Goal: Task Accomplishment & Management: Complete application form

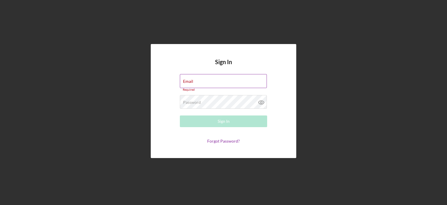
click at [207, 80] on div "Email Required" at bounding box center [223, 82] width 87 height 17
type input "[EMAIL_ADDRESS][DOMAIN_NAME]"
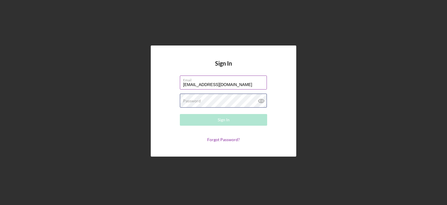
click at [206, 100] on div "Password Required" at bounding box center [223, 100] width 87 height 15
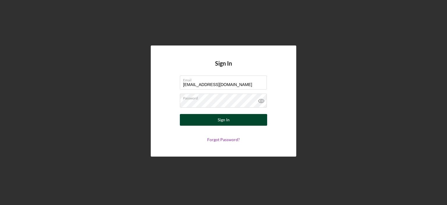
click at [215, 120] on button "Sign In" at bounding box center [223, 120] width 87 height 12
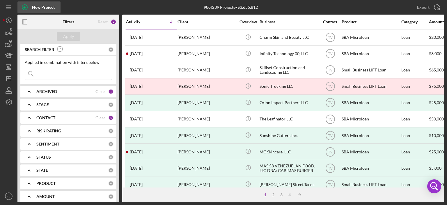
click at [36, 10] on div "New Project" at bounding box center [43, 7] width 23 height 12
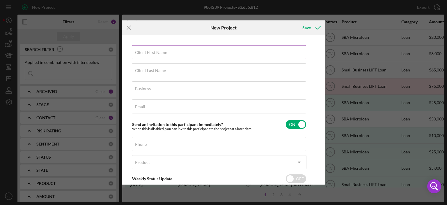
click at [159, 52] on label "Client First Name" at bounding box center [151, 52] width 32 height 5
click at [159, 52] on input "Client First Name" at bounding box center [219, 52] width 174 height 14
paste input "Keri"
type input "Keri"
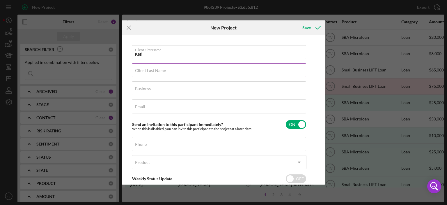
click at [139, 69] on label "Client Last Name" at bounding box center [150, 70] width 31 height 5
click at [139, 69] on input "Client Last Name" at bounding box center [219, 70] width 174 height 14
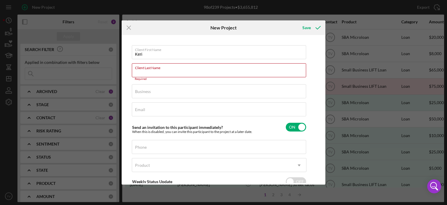
paste input "[PERSON_NAME]"
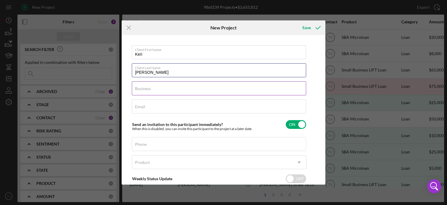
type input "[PERSON_NAME]"
click at [149, 91] on label "Business" at bounding box center [143, 88] width 16 height 5
click at [149, 91] on input "Business" at bounding box center [219, 88] width 174 height 14
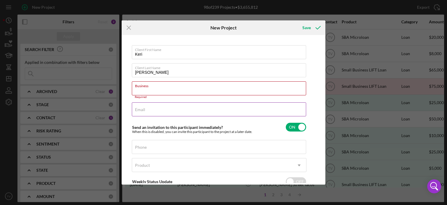
paste input "The Social 734, LLC"
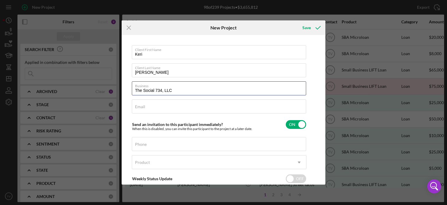
type input "The Social 734, LLC"
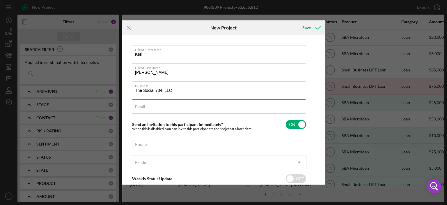
click at [147, 108] on input "Email" at bounding box center [219, 106] width 174 height 14
paste input "[EMAIL_ADDRESS][DOMAIN_NAME]"
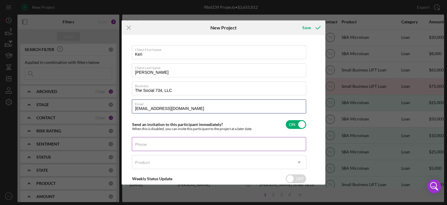
type input "[EMAIL_ADDRESS][DOMAIN_NAME]"
click at [146, 143] on label "Phone" at bounding box center [141, 144] width 12 height 5
click at [146, 143] on input "Phone" at bounding box center [219, 144] width 174 height 14
drag, startPoint x: 290, startPoint y: 179, endPoint x: 157, endPoint y: 144, distance: 136.7
click at [157, 144] on div "Phone" at bounding box center [219, 144] width 175 height 15
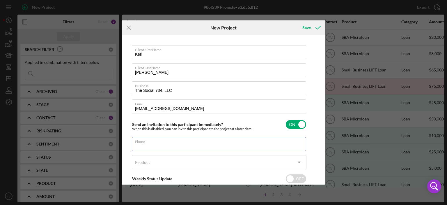
paste input "[PHONE_NUMBER]"
type input "[PHONE_NUMBER]"
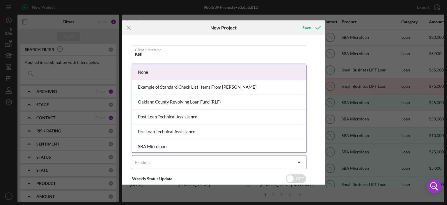
click at [147, 161] on div "Product" at bounding box center [142, 162] width 15 height 5
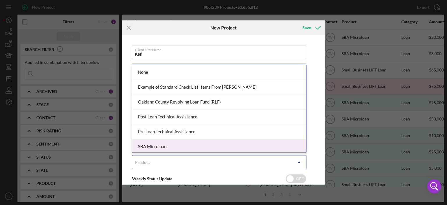
click at [166, 146] on div "SBA Microloan" at bounding box center [219, 146] width 174 height 15
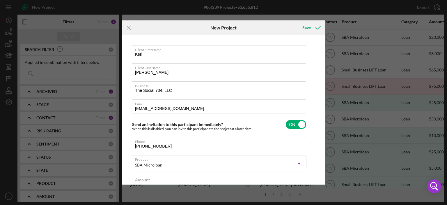
checkbox input "true"
drag, startPoint x: 323, startPoint y: 101, endPoint x: 325, endPoint y: 167, distance: 65.8
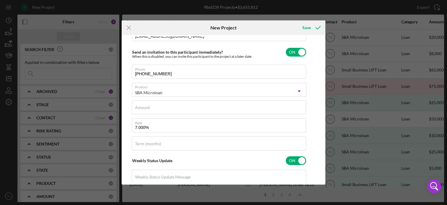
scroll to position [73, 0]
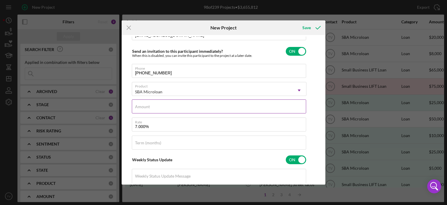
click at [172, 108] on input "Amount" at bounding box center [219, 106] width 174 height 14
paste input "$20,000.00"
type input "$20,000.00"
click at [142, 145] on input "Term (months)" at bounding box center [219, 142] width 174 height 14
type input "72"
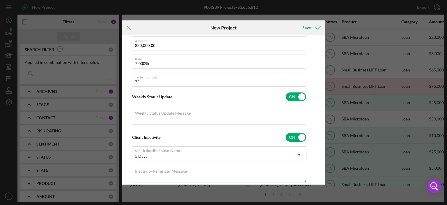
scroll to position [150, 0]
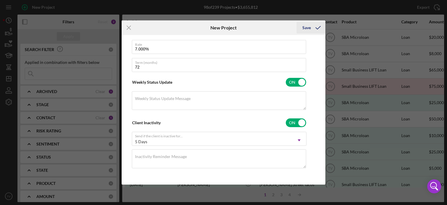
click at [308, 28] on div "Save" at bounding box center [306, 28] width 8 height 12
checkbox input "false"
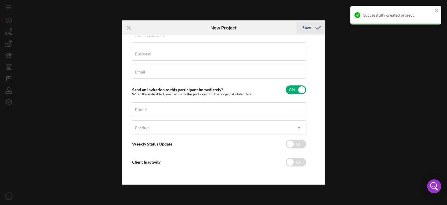
scroll to position [34, 0]
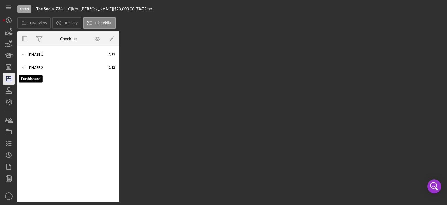
click at [8, 79] on line "button" at bounding box center [8, 79] width 5 height 0
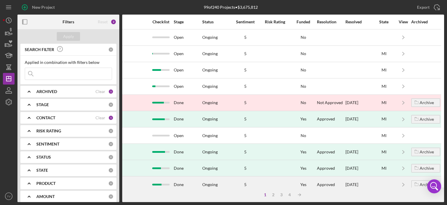
scroll to position [0, 366]
